Goal: Task Accomplishment & Management: Manage account settings

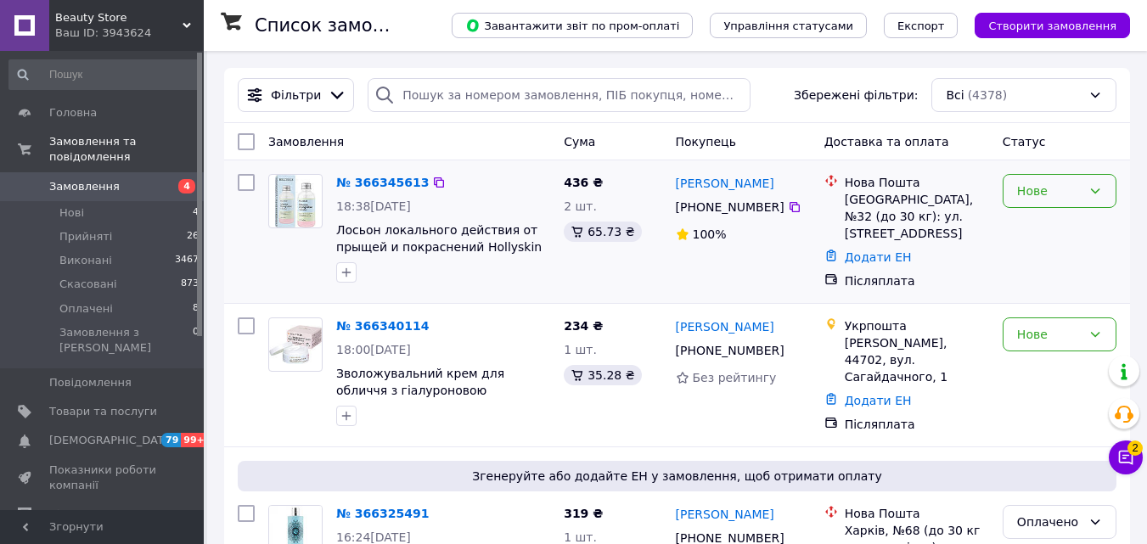
click at [1079, 193] on div "Нове" at bounding box center [1049, 191] width 65 height 19
drag, startPoint x: 504, startPoint y: 447, endPoint x: 451, endPoint y: 424, distance: 58.2
click at [503, 447] on div "Згенеруйте або додайте ЕН у замовлення, щоб отримати оплату № 366325491 16:24[D…" at bounding box center [677, 540] width 906 height 187
click at [64, 507] on span "Відгуки" at bounding box center [71, 514] width 44 height 15
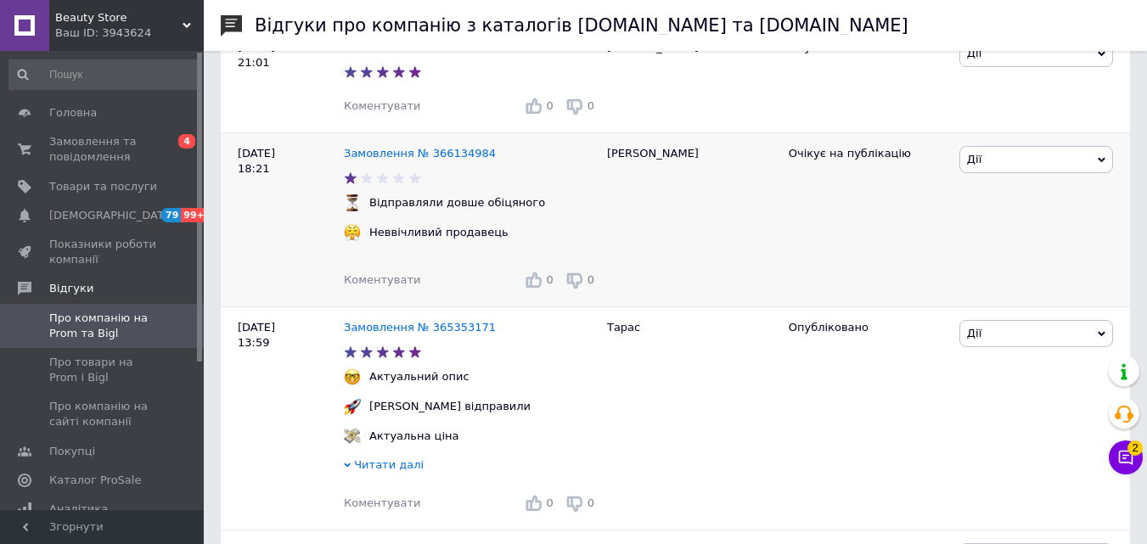
scroll to position [85, 0]
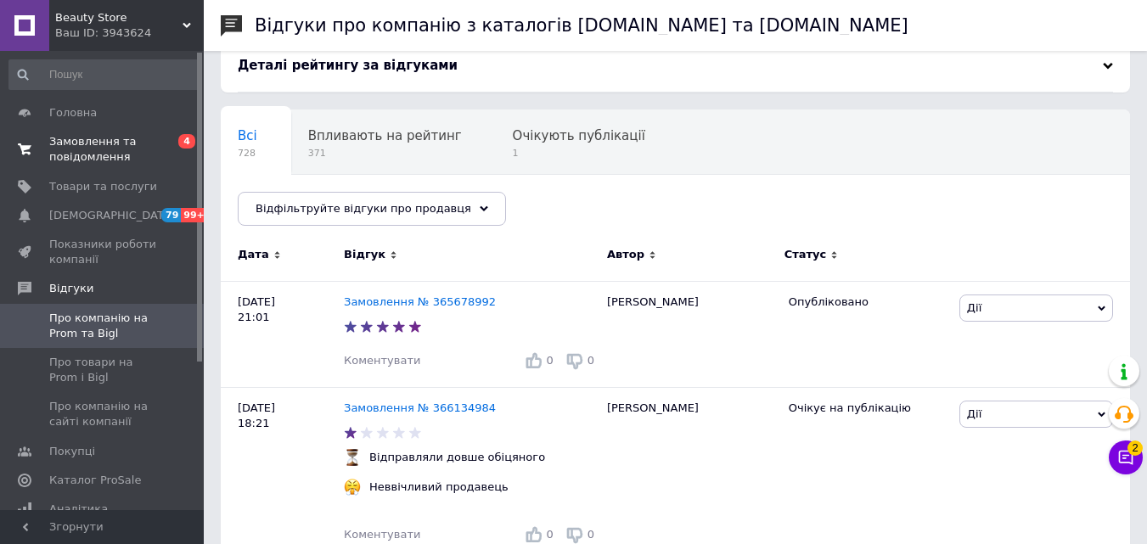
click at [88, 143] on span "Замовлення та повідомлення" at bounding box center [103, 149] width 108 height 31
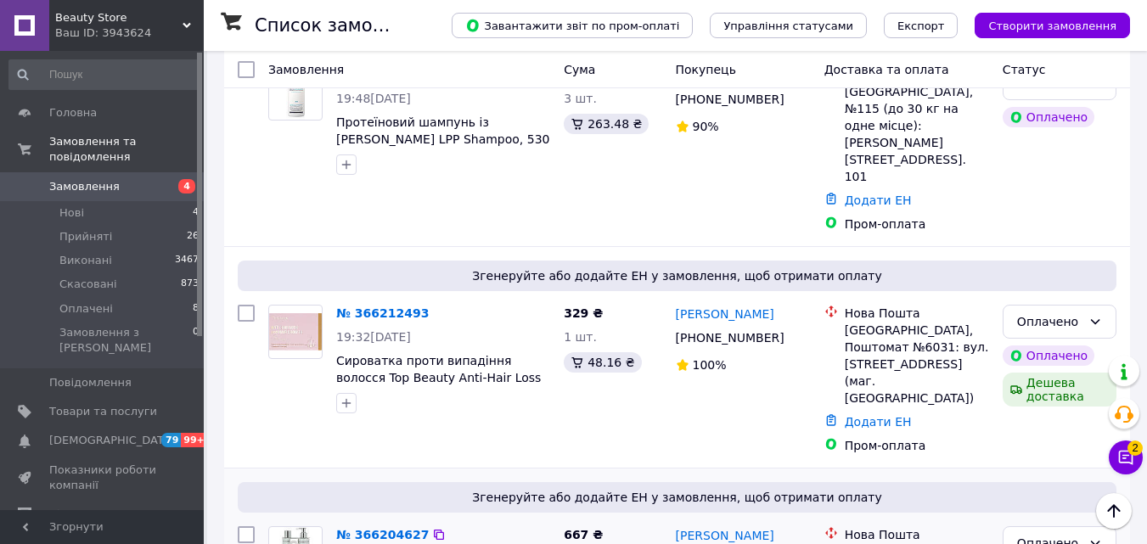
scroll to position [1273, 0]
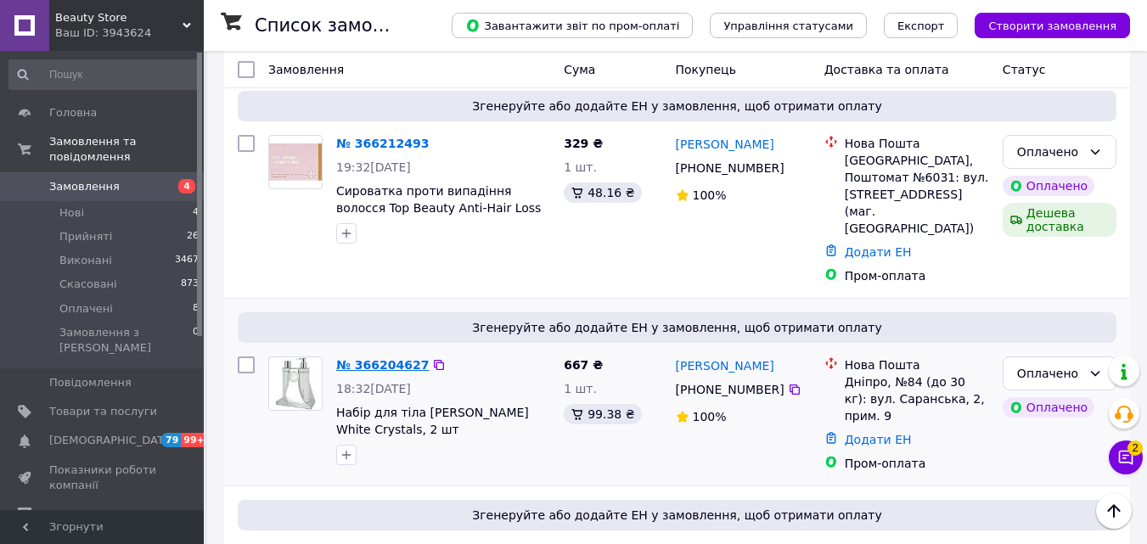
click at [388, 358] on link "№ 366204627" at bounding box center [382, 365] width 93 height 14
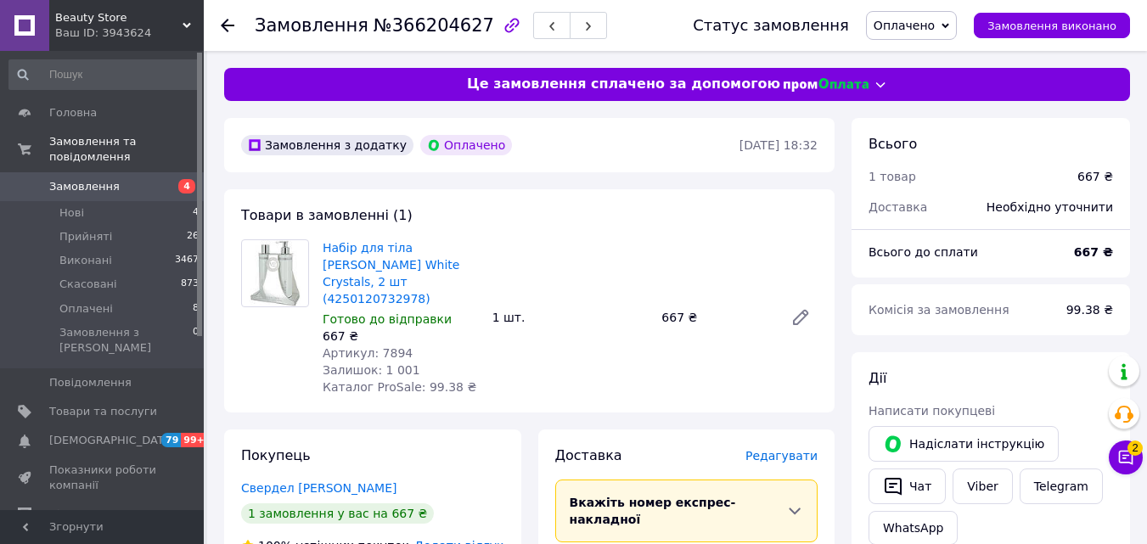
click at [224, 20] on icon at bounding box center [228, 26] width 14 height 14
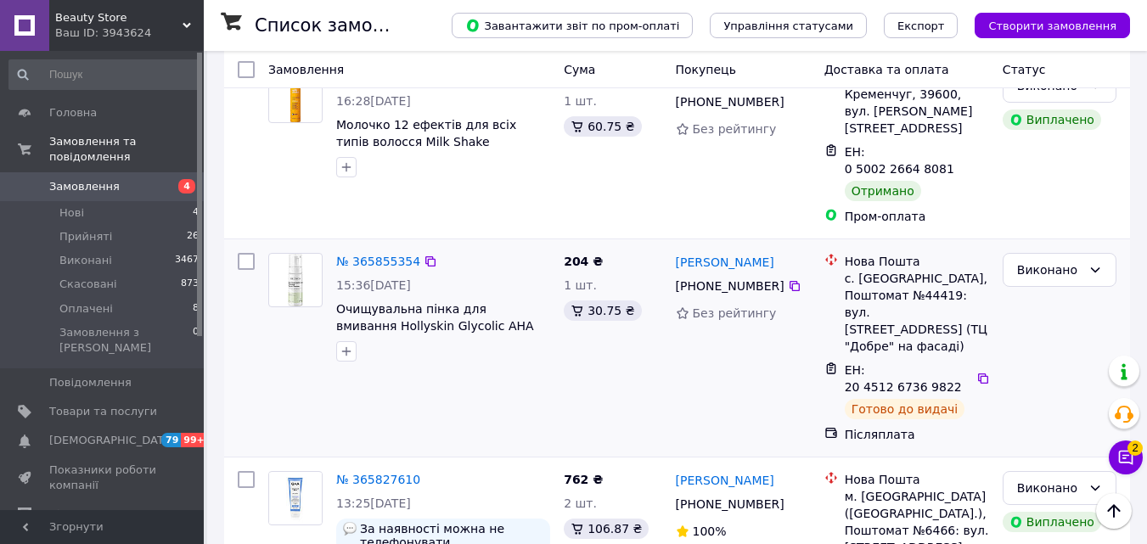
scroll to position [3202, 0]
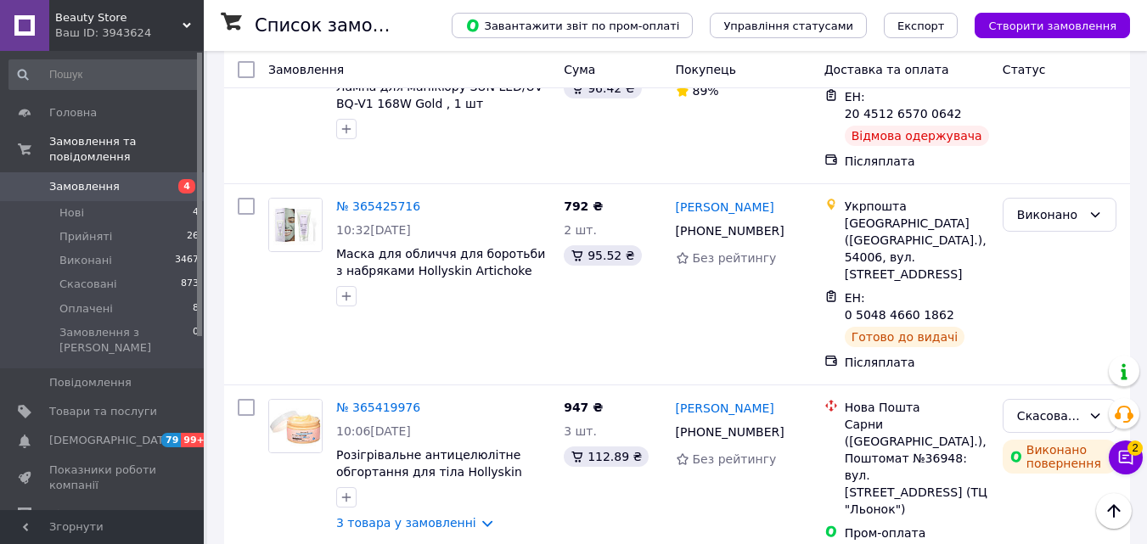
scroll to position [3089, 0]
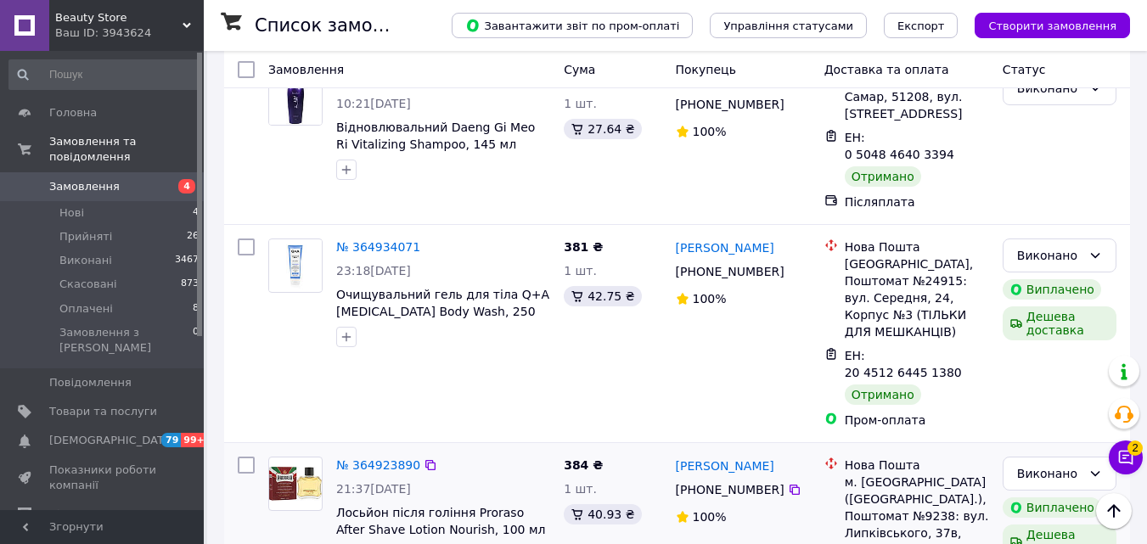
scroll to position [3024, 0]
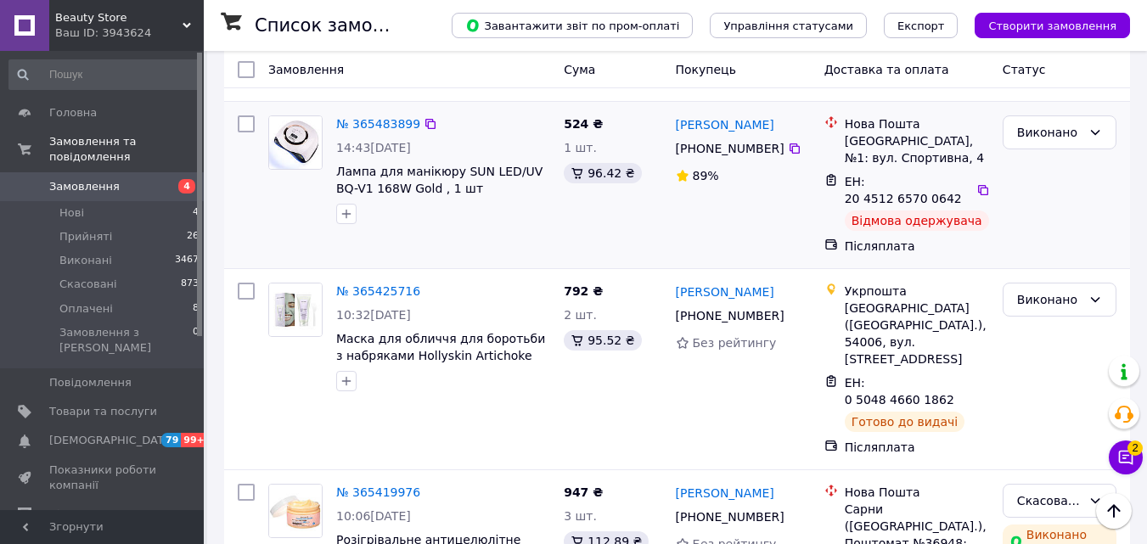
scroll to position [3089, 0]
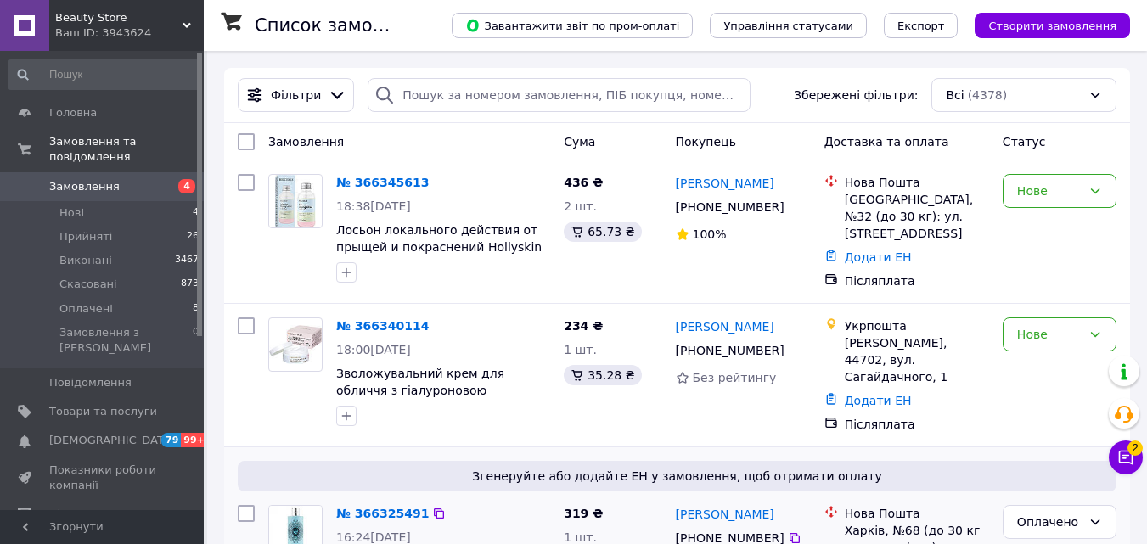
scroll to position [170, 0]
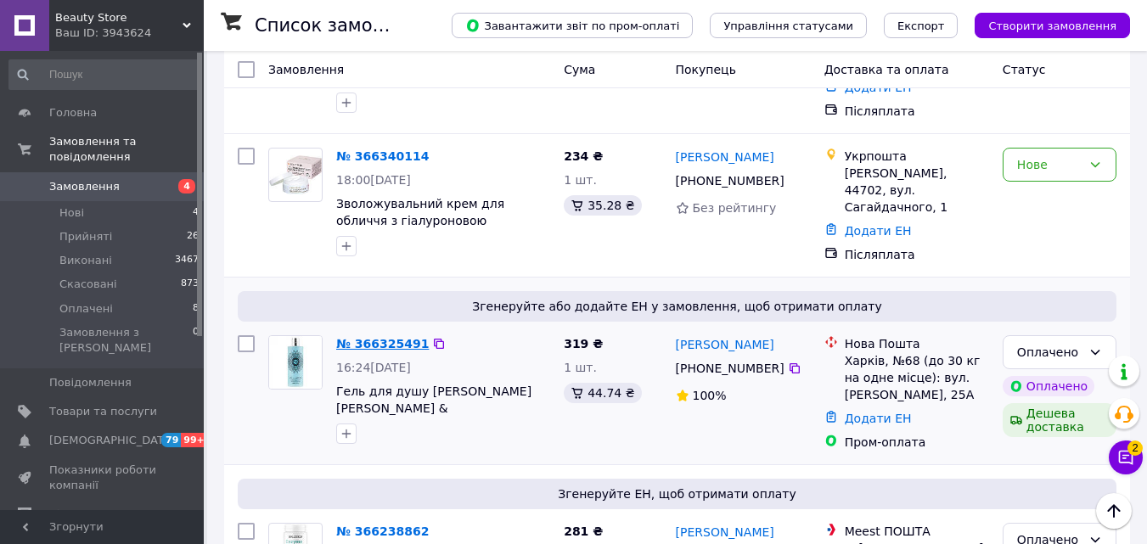
click at [390, 337] on link "№ 366325491" at bounding box center [382, 344] width 93 height 14
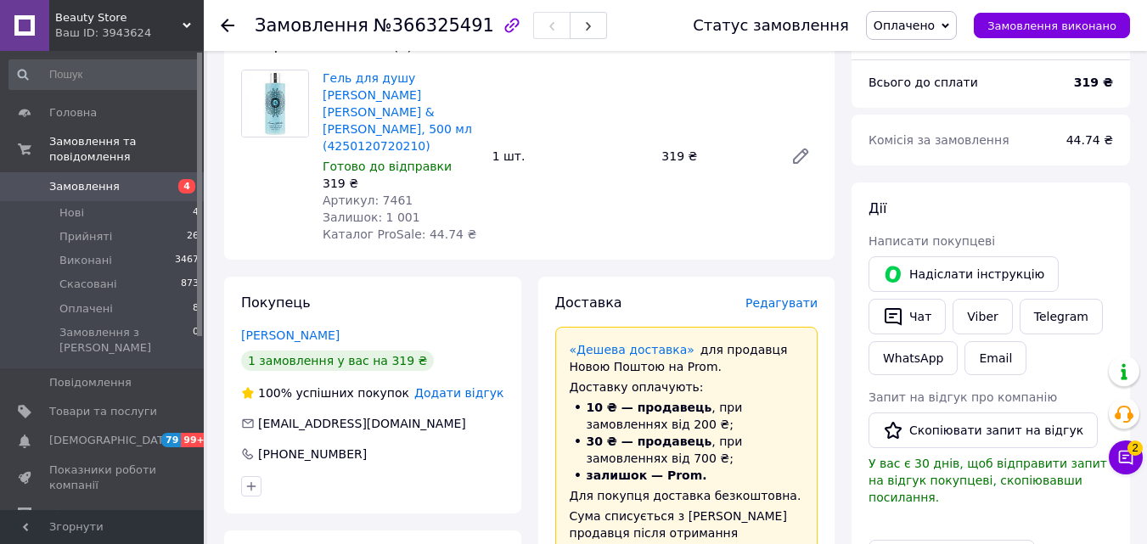
click at [223, 14] on div at bounding box center [238, 25] width 34 height 51
click at [225, 18] on div at bounding box center [228, 25] width 14 height 17
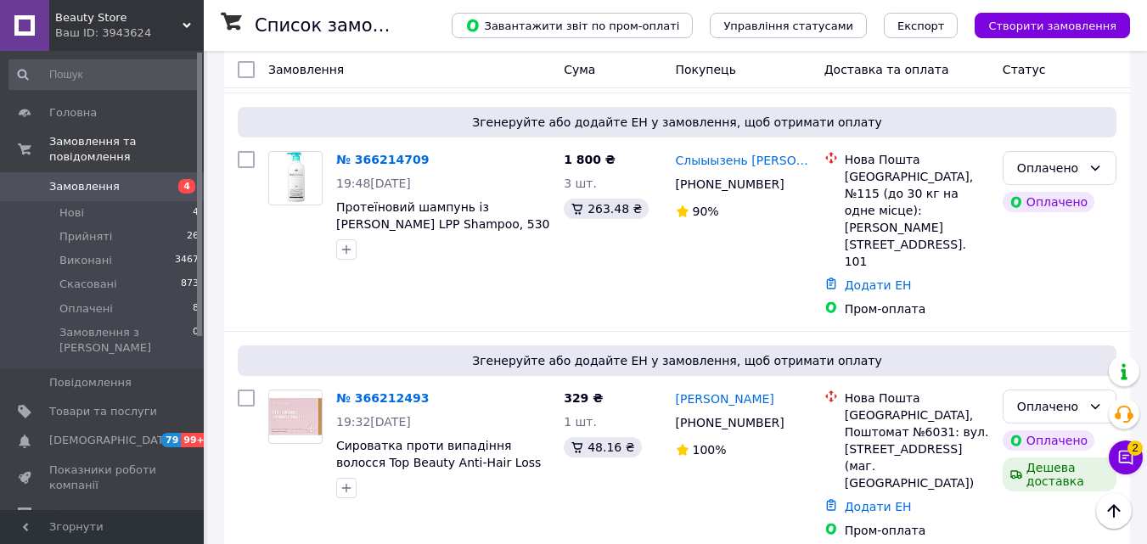
scroll to position [1188, 0]
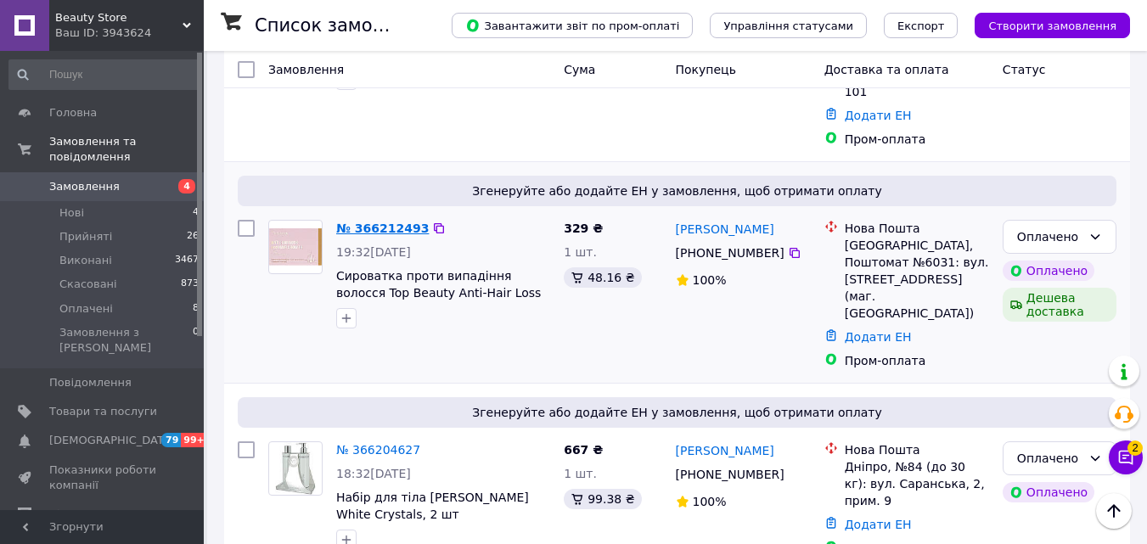
click at [363, 222] on link "№ 366212493" at bounding box center [382, 229] width 93 height 14
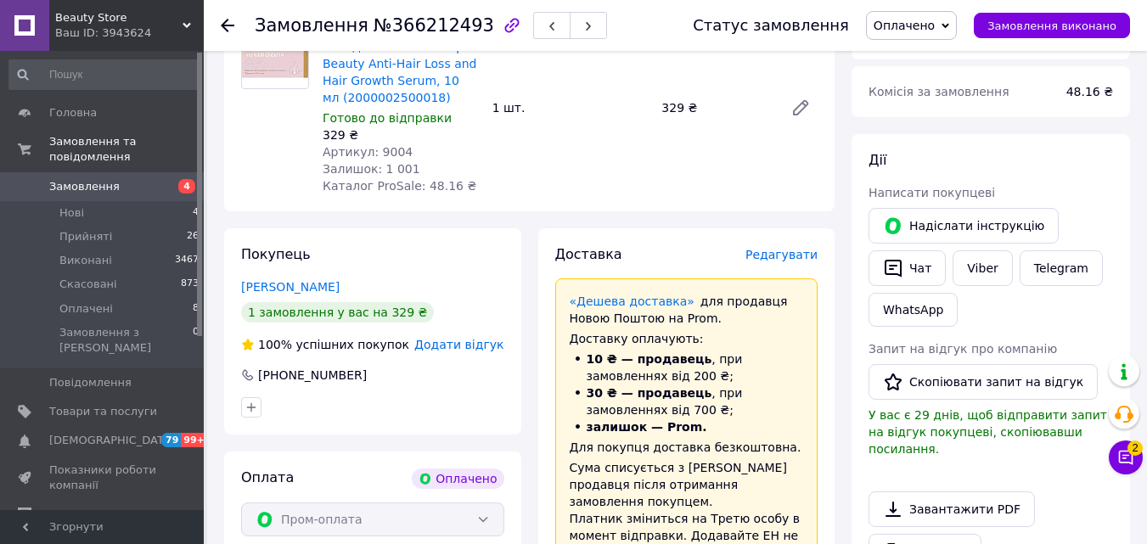
scroll to position [48, 0]
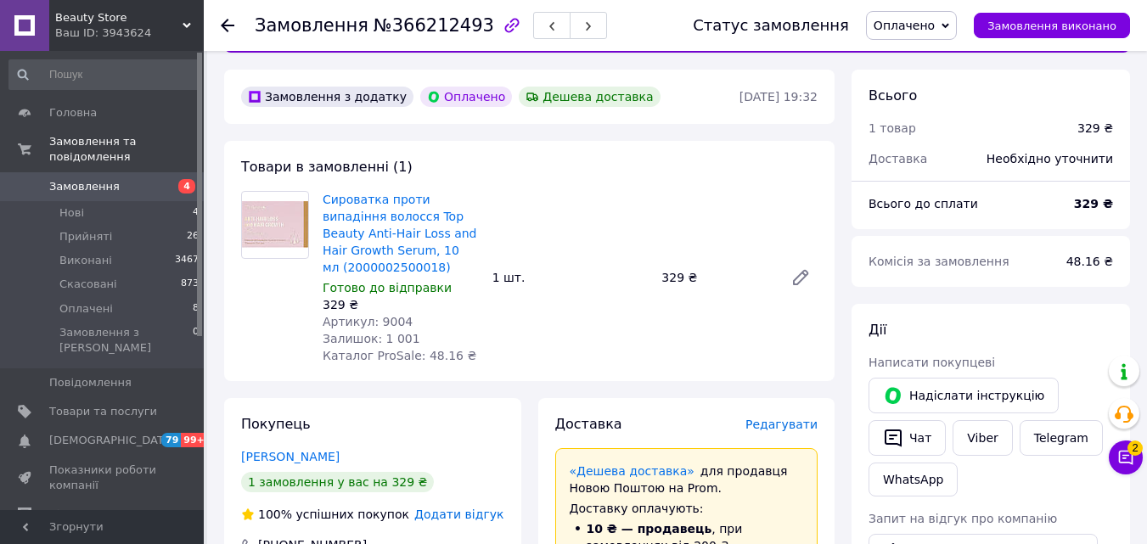
click at [230, 24] on icon at bounding box center [228, 26] width 14 height 14
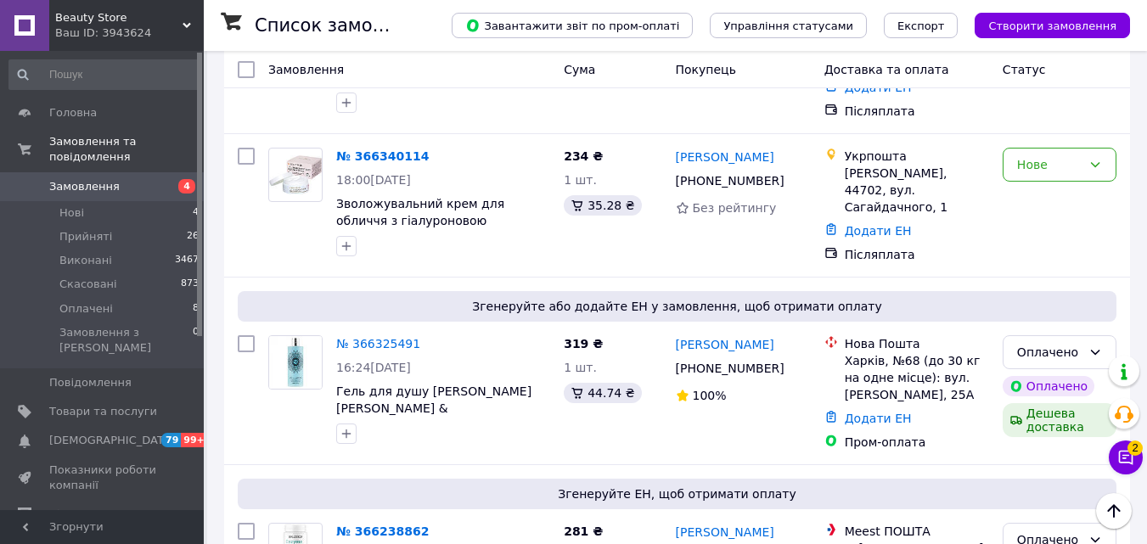
scroll to position [85, 0]
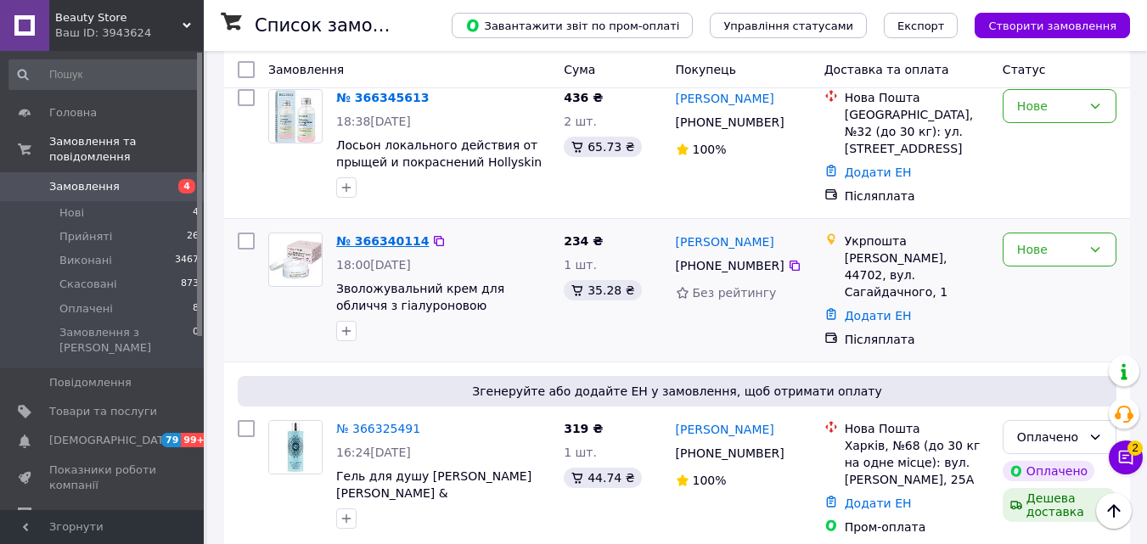
click at [370, 234] on link "№ 366340114" at bounding box center [382, 241] width 93 height 14
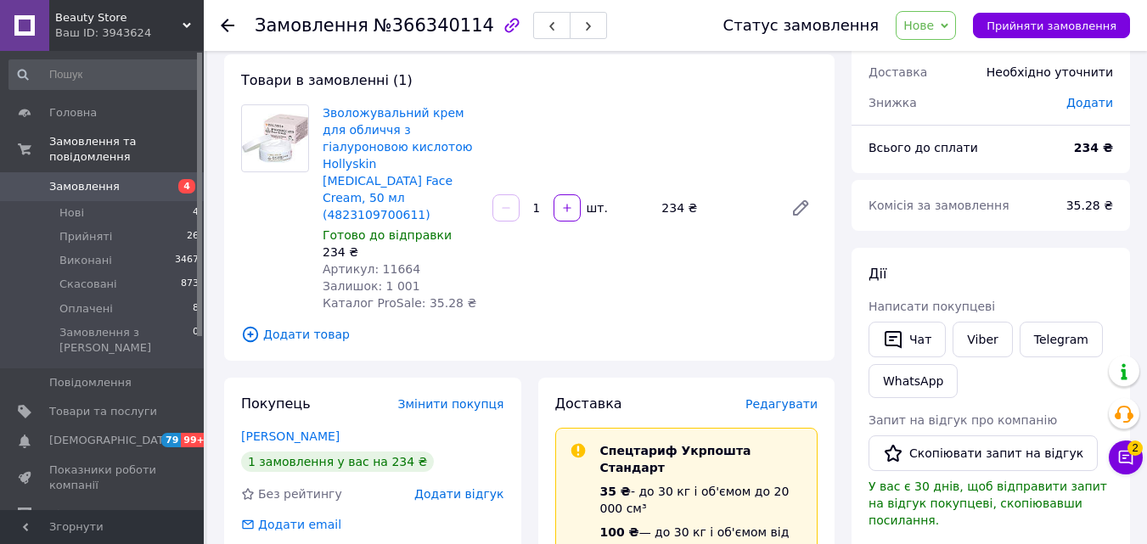
click at [226, 25] on use at bounding box center [228, 26] width 14 height 14
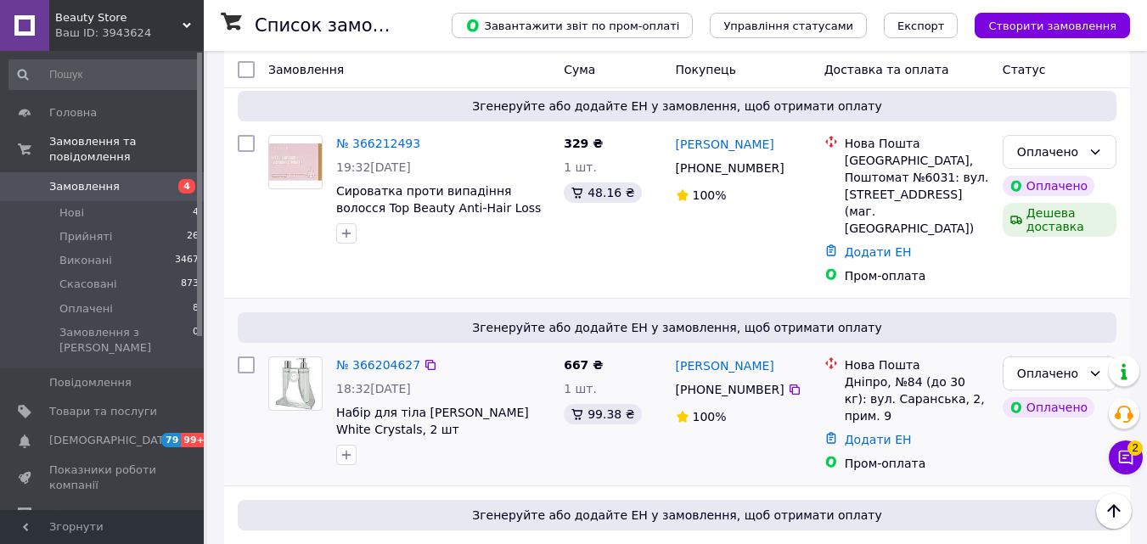
scroll to position [1358, 0]
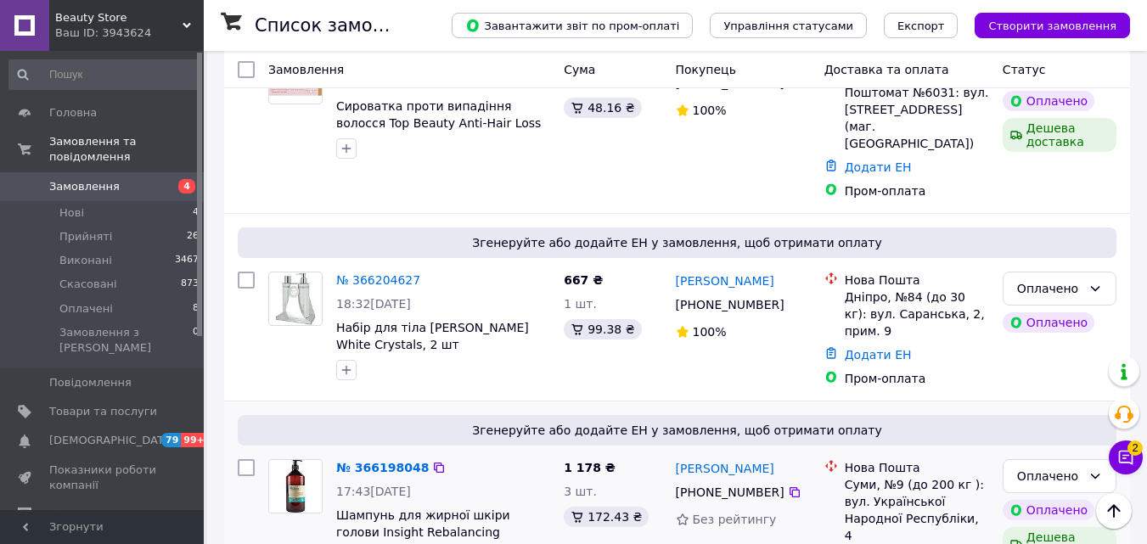
drag, startPoint x: 414, startPoint y: 475, endPoint x: 489, endPoint y: 455, distance: 77.2
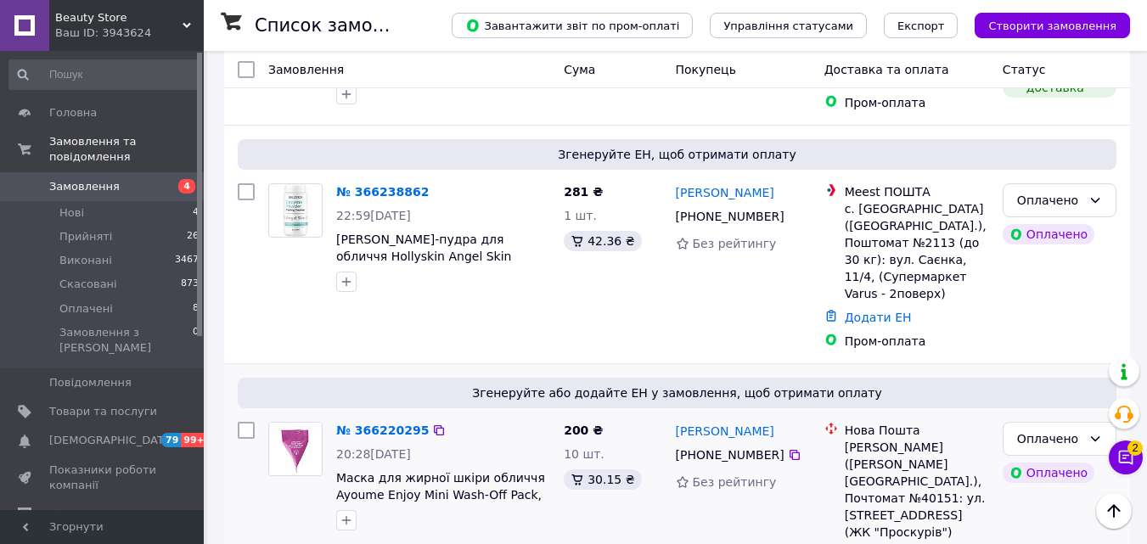
scroll to position [594, 0]
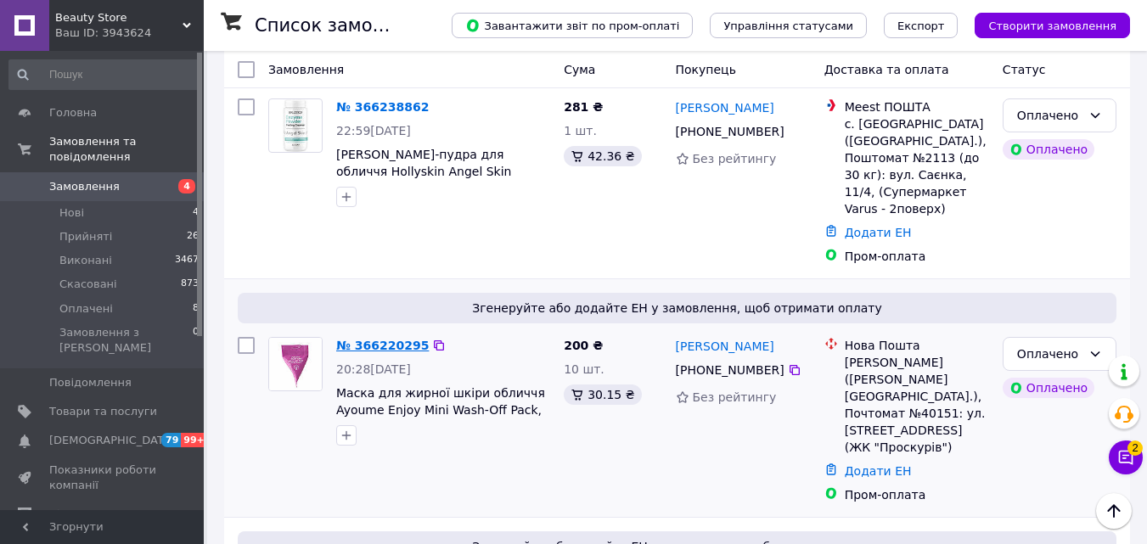
click at [379, 339] on link "№ 366220295" at bounding box center [382, 346] width 93 height 14
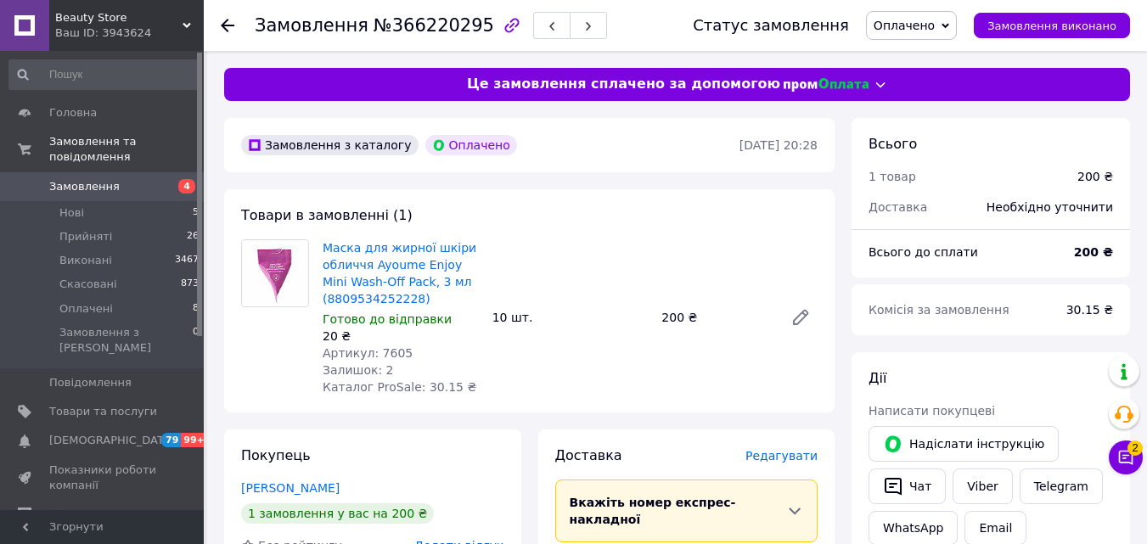
click at [225, 24] on icon at bounding box center [228, 26] width 14 height 14
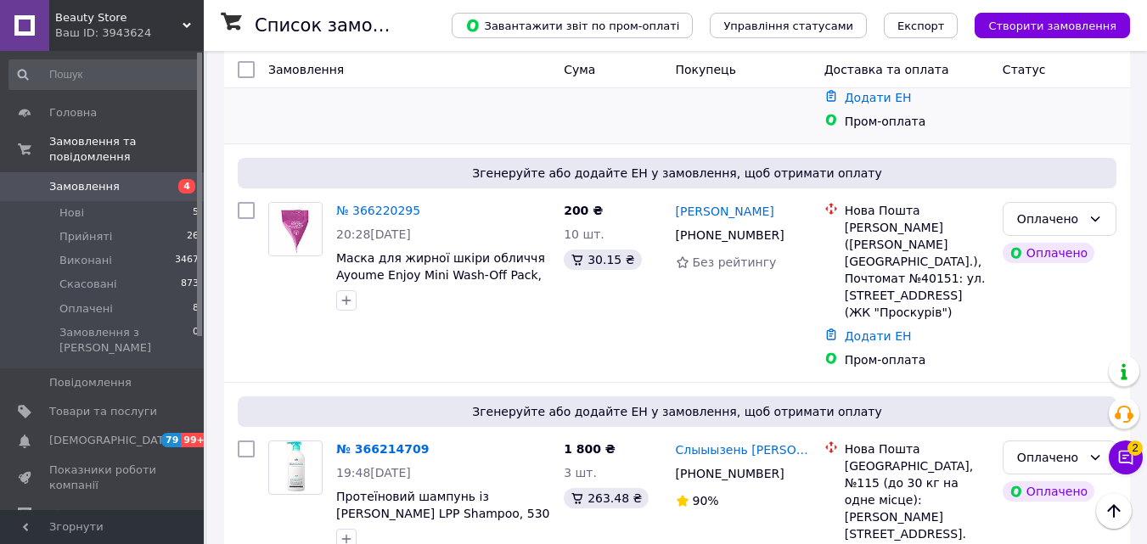
scroll to position [1104, 0]
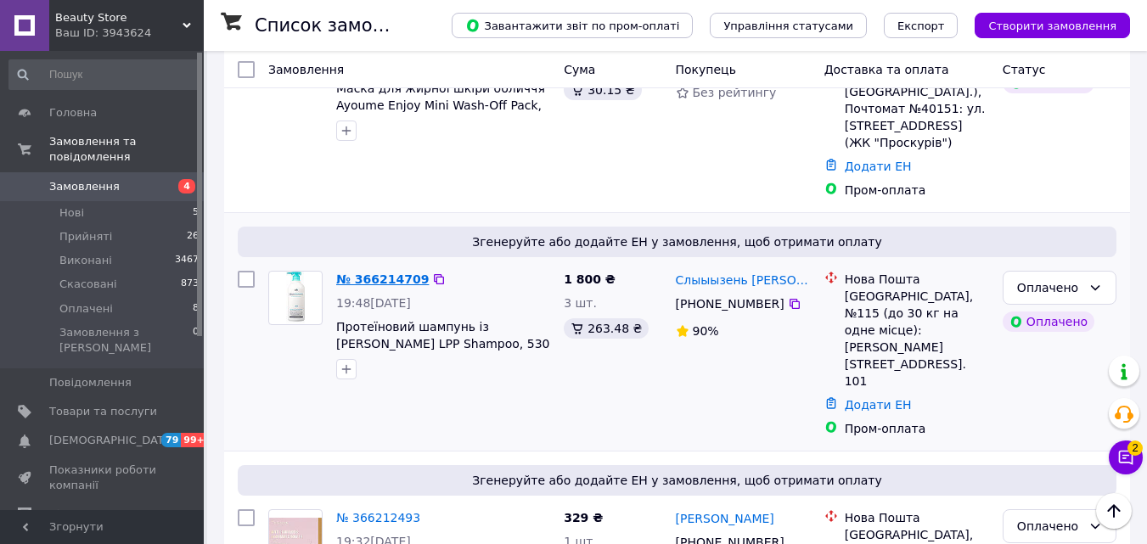
click at [367, 272] on link "№ 366214709" at bounding box center [382, 279] width 93 height 14
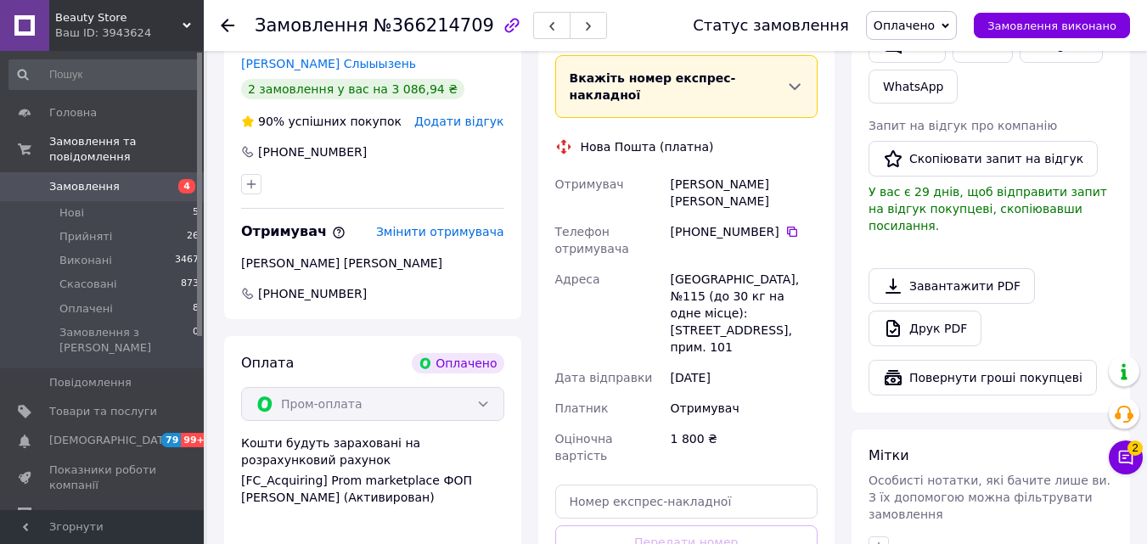
scroll to position [187, 0]
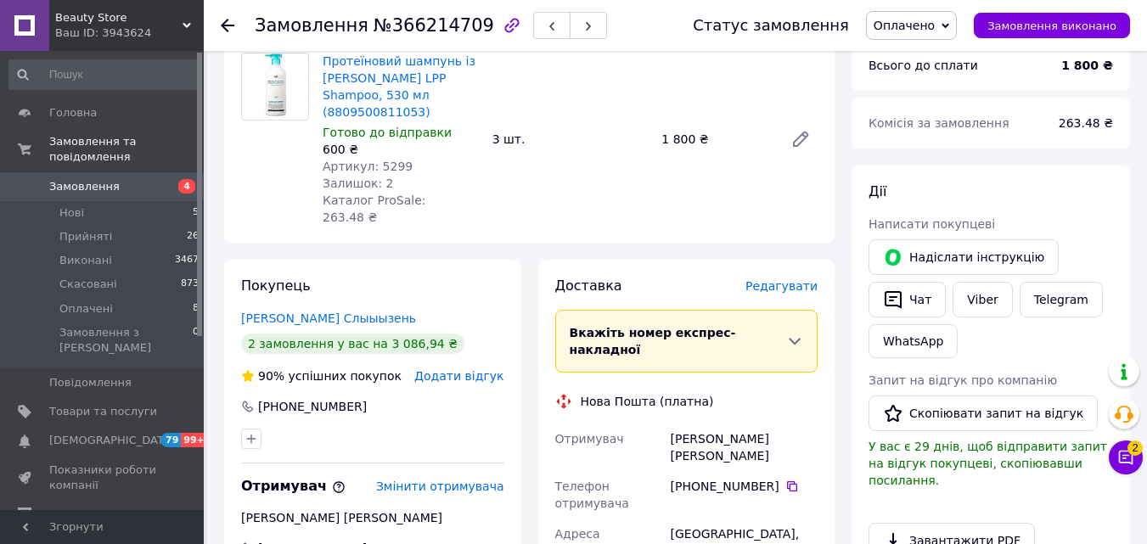
click at [228, 20] on use at bounding box center [228, 26] width 14 height 14
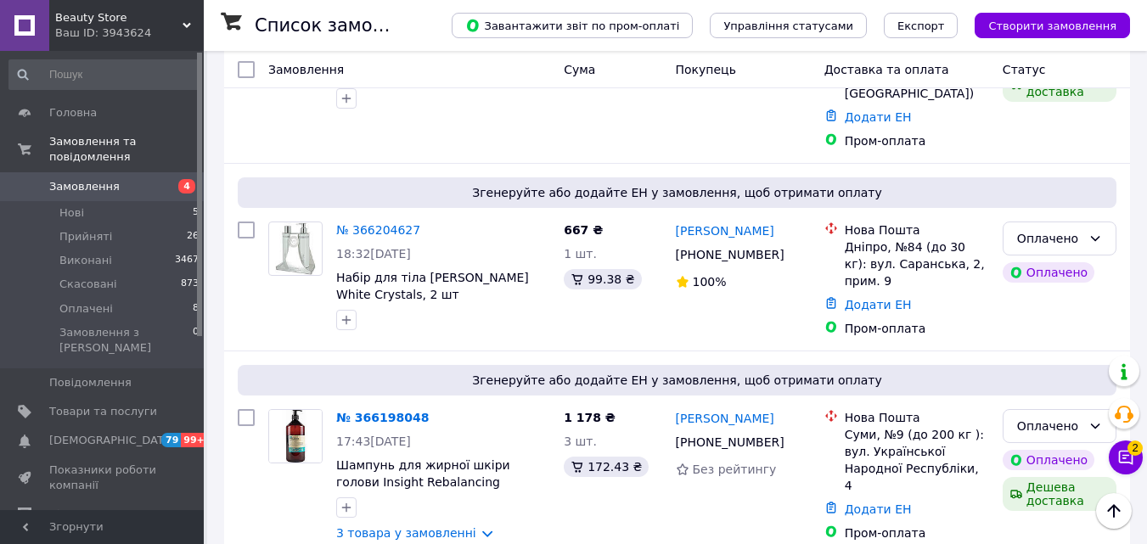
scroll to position [1698, 0]
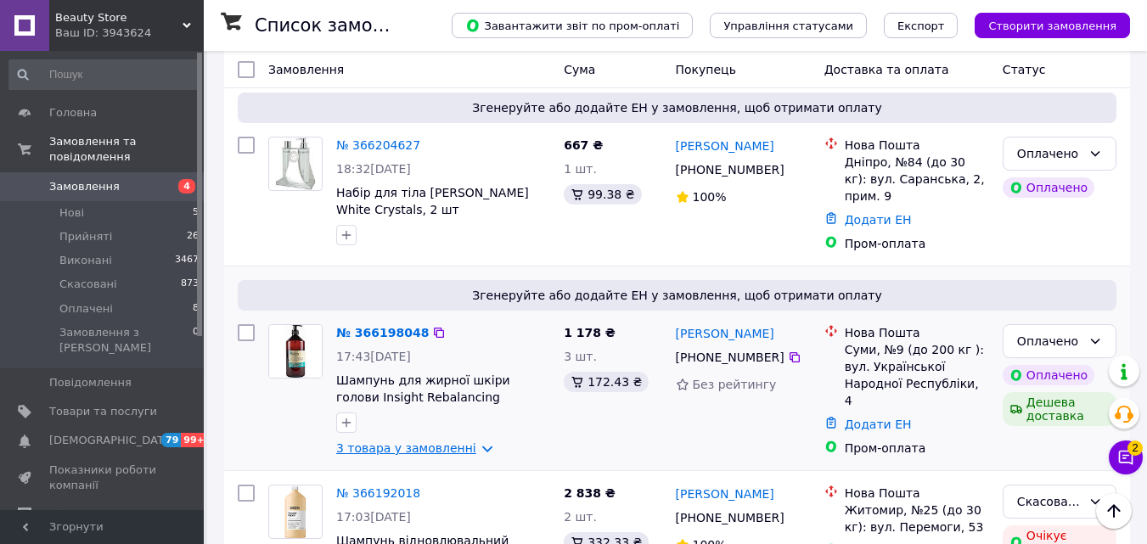
click at [431, 441] on link "3 товара у замовленні" at bounding box center [406, 448] width 140 height 14
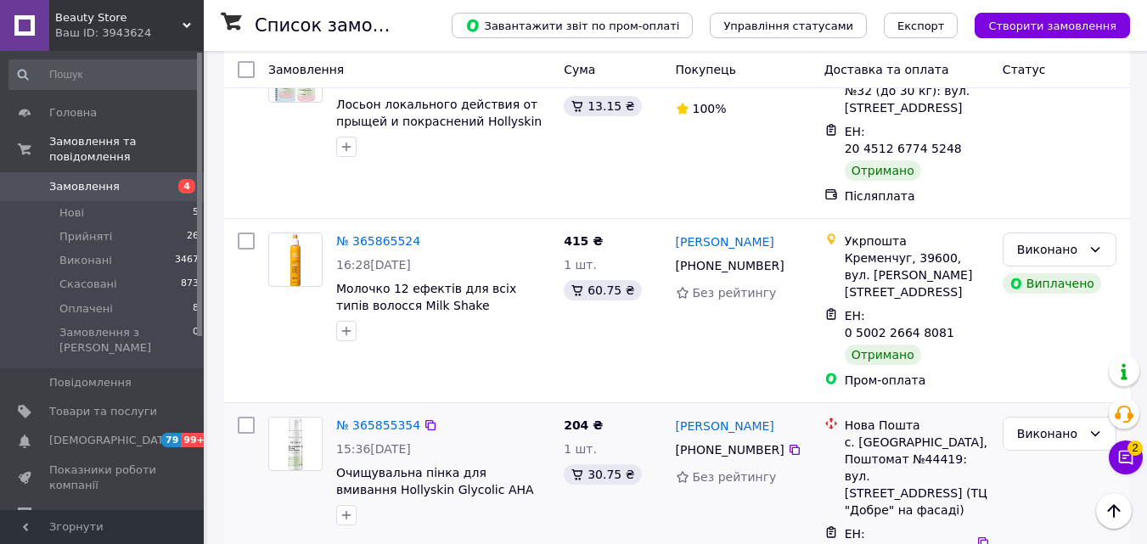
scroll to position [3419, 0]
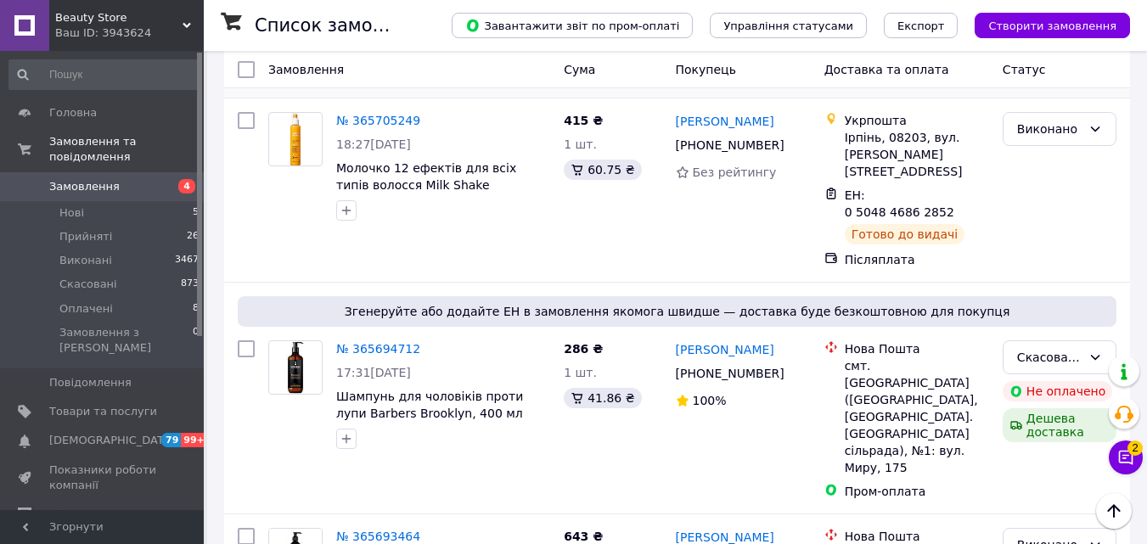
scroll to position [424, 0]
